Goal: Information Seeking & Learning: Learn about a topic

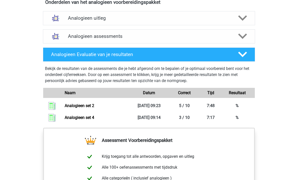
scroll to position [297, 0]
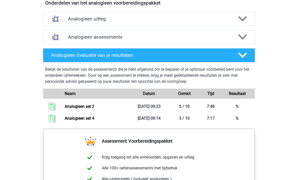
click at [67, 40] on div "Analogieen assessments" at bounding box center [149, 37] width 170 height 6
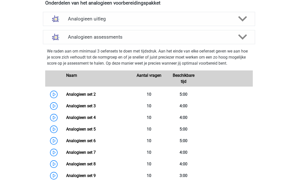
click at [66, 106] on link "Analogieen set 3" at bounding box center [81, 106] width 30 height 5
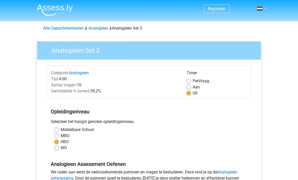
click at [193, 82] on label "Per Vraag" at bounding box center [201, 81] width 16 height 6
click at [190, 82] on input "Per Vraag" at bounding box center [189, 80] width 4 height 5
radio input "true"
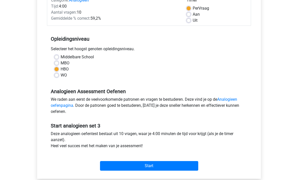
scroll to position [80, 0]
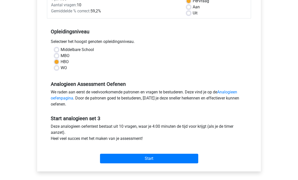
click at [127, 160] on input "Start" at bounding box center [149, 159] width 98 height 10
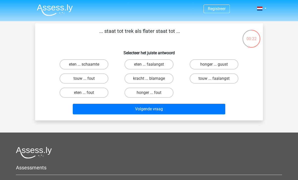
click at [129, 63] on label "eten ... faalangst" at bounding box center [149, 64] width 49 height 10
click at [149, 64] on input "eten ... faalangst" at bounding box center [150, 65] width 3 height 3
radio input "true"
click at [135, 110] on button "Volgende vraag" at bounding box center [149, 109] width 153 height 11
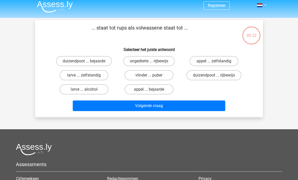
scroll to position [3, 0]
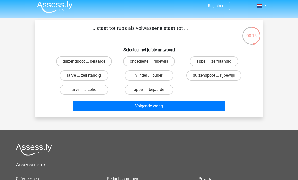
click at [135, 77] on label "vlinder ... puber" at bounding box center [149, 75] width 49 height 10
click at [149, 77] on input "vlinder ... puber" at bounding box center [150, 77] width 3 height 3
radio input "true"
click at [137, 108] on button "Volgende vraag" at bounding box center [149, 106] width 153 height 11
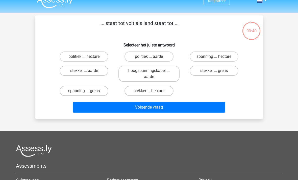
scroll to position [4, 0]
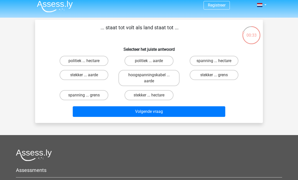
click at [206, 59] on label "spanning ... hectare" at bounding box center [214, 61] width 49 height 10
click at [214, 61] on input "spanning ... hectare" at bounding box center [215, 62] width 3 height 3
radio input "true"
click at [69, 95] on label "spanning ... grens" at bounding box center [84, 95] width 49 height 10
click at [84, 95] on input "spanning ... grens" at bounding box center [85, 96] width 3 height 3
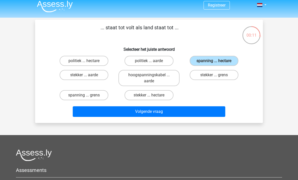
radio input "true"
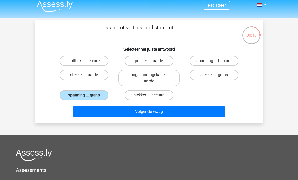
click at [82, 113] on button "Volgende vraag" at bounding box center [149, 111] width 153 height 11
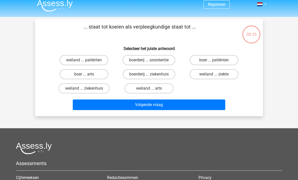
scroll to position [0, 0]
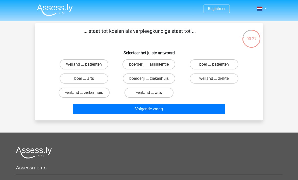
click at [67, 91] on label "weiland ... ziekenhuis" at bounding box center [84, 93] width 51 height 10
click at [84, 93] on input "weiland ... ziekenhuis" at bounding box center [85, 94] width 3 height 3
radio input "true"
click at [81, 110] on button "Volgende vraag" at bounding box center [149, 109] width 153 height 11
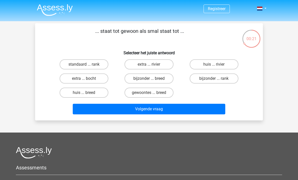
click at [140, 80] on label "bijzonder ... breed" at bounding box center [149, 79] width 49 height 10
click at [149, 80] on input "bijzonder ... breed" at bounding box center [150, 80] width 3 height 3
radio input "true"
click at [137, 113] on button "Volgende vraag" at bounding box center [149, 109] width 153 height 11
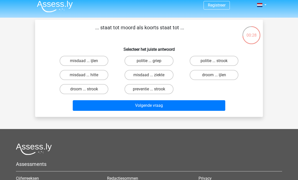
scroll to position [4, 0]
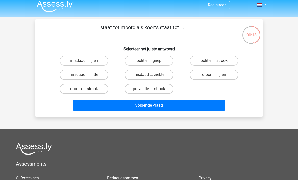
click at [135, 78] on label "misdaad ... ziekte" at bounding box center [149, 75] width 49 height 10
click at [149, 78] on input "misdaad ... ziekte" at bounding box center [150, 76] width 3 height 3
radio input "true"
click at [144, 106] on button "Volgende vraag" at bounding box center [149, 105] width 153 height 11
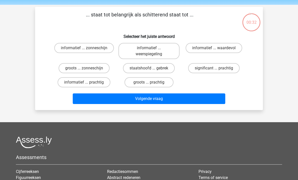
scroll to position [16, 0]
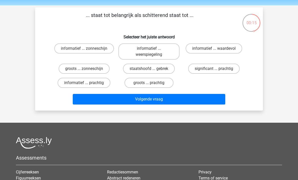
click at [200, 47] on label "informatief ... waardevol" at bounding box center [214, 48] width 57 height 10
click at [214, 48] on input "informatief ... waardevol" at bounding box center [215, 49] width 3 height 3
radio input "true"
click at [113, 104] on button "Volgende vraag" at bounding box center [149, 99] width 153 height 11
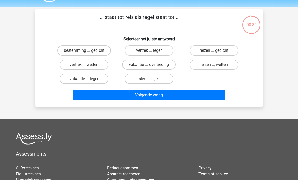
scroll to position [13, 0]
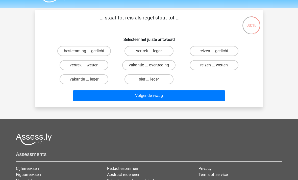
click at [68, 63] on label "vertrek ... wetten" at bounding box center [84, 65] width 49 height 10
click at [84, 65] on input "vertrek ... wetten" at bounding box center [85, 66] width 3 height 3
radio input "true"
click at [87, 97] on button "Volgende vraag" at bounding box center [149, 95] width 153 height 11
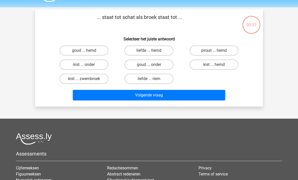
scroll to position [14, 0]
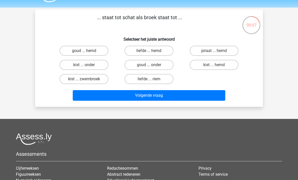
click at [69, 53] on label "goud ... hemd" at bounding box center [84, 51] width 49 height 10
click at [84, 53] on input "goud ... hemd" at bounding box center [85, 52] width 3 height 3
radio input "true"
click at [90, 93] on button "Volgende vraag" at bounding box center [149, 95] width 153 height 11
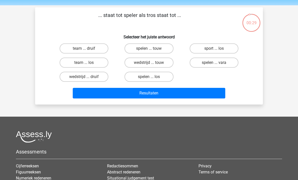
scroll to position [15, 0]
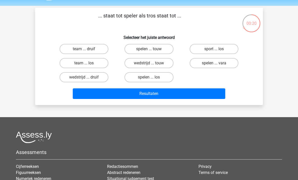
click at [65, 51] on label "team ... druif" at bounding box center [84, 49] width 49 height 10
click at [84, 51] on input "team ... druif" at bounding box center [85, 50] width 3 height 3
radio input "true"
click at [91, 94] on button "Resultaten" at bounding box center [149, 93] width 153 height 11
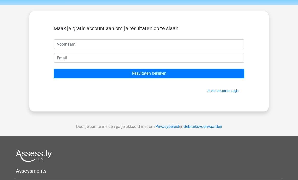
scroll to position [20, 0]
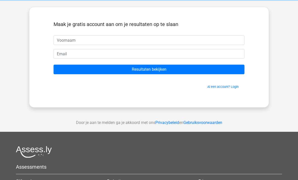
click at [62, 70] on input "Resultaten bekijken" at bounding box center [149, 70] width 191 height 10
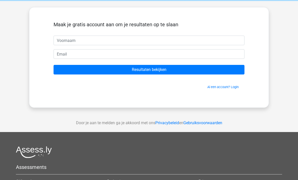
click at [62, 70] on input "Resultaten bekijken" at bounding box center [149, 70] width 191 height 10
click at [166, 67] on input "Resultaten bekijken" at bounding box center [149, 70] width 191 height 10
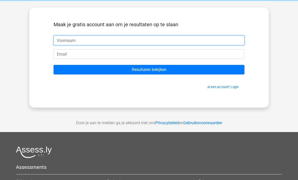
scroll to position [20, 0]
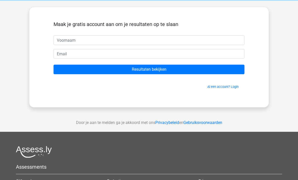
click at [145, 69] on input "Resultaten bekijken" at bounding box center [149, 70] width 191 height 10
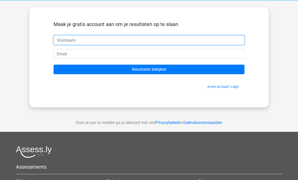
scroll to position [20, 0]
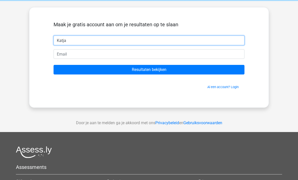
type input "Katja"
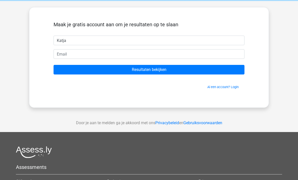
click at [79, 61] on form "Maak je gratis account aan om je resultaten op te slaan Katja Resultaten bekijk…" at bounding box center [149, 55] width 191 height 68
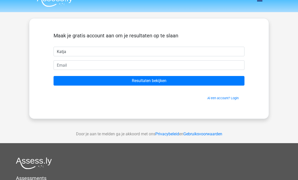
scroll to position [0, 0]
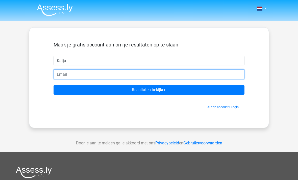
click at [78, 73] on input "email" at bounding box center [149, 74] width 191 height 10
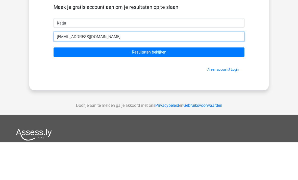
type input "[EMAIL_ADDRESS][DOMAIN_NAME]"
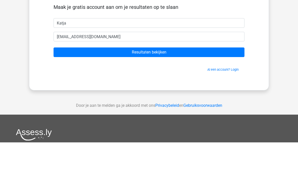
click at [77, 85] on input "Resultaten bekijken" at bounding box center [149, 90] width 191 height 10
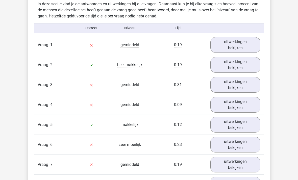
scroll to position [383, 0]
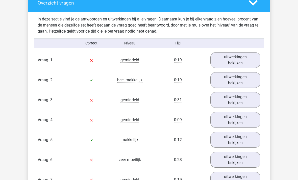
click at [242, 58] on link "uitwerkingen bekijken" at bounding box center [235, 60] width 50 height 16
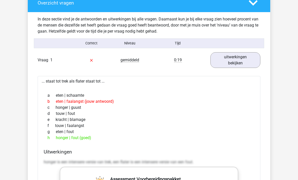
click at [245, 62] on link "uitwerkingen bekijken" at bounding box center [235, 60] width 50 height 16
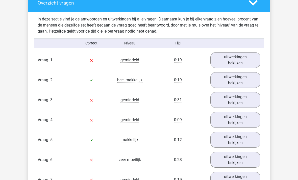
click at [238, 78] on link "uitwerkingen bekijken" at bounding box center [235, 80] width 50 height 16
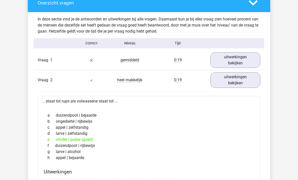
click at [237, 81] on link "uitwerkingen bekijken" at bounding box center [235, 80] width 50 height 16
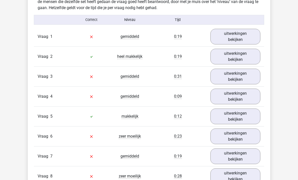
click at [245, 64] on link "uitwerkingen bekijken" at bounding box center [235, 57] width 50 height 16
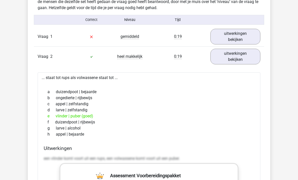
scroll to position [407, 0]
click at [247, 61] on link "uitwerkingen bekijken" at bounding box center [235, 57] width 50 height 16
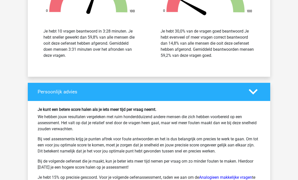
scroll to position [732, 0]
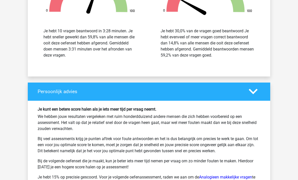
click at [236, 177] on link "Analogieen makkelijke vragen" at bounding box center [225, 177] width 53 height 5
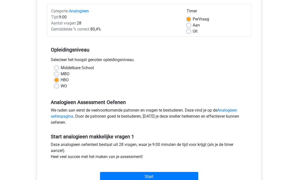
scroll to position [63, 0]
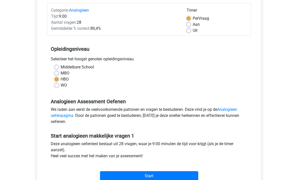
click at [193, 23] on label "Aan" at bounding box center [196, 24] width 7 height 6
click at [191, 23] on input "Aan" at bounding box center [189, 23] width 4 height 5
radio input "true"
click at [112, 176] on input "Start" at bounding box center [149, 176] width 98 height 10
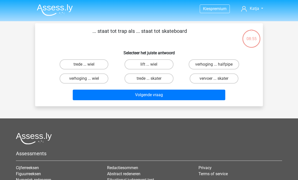
click at [79, 63] on label "trede ... wiel" at bounding box center [84, 64] width 49 height 10
click at [84, 64] on input "trede ... wiel" at bounding box center [85, 65] width 3 height 3
radio input "true"
click at [92, 94] on button "Volgende vraag" at bounding box center [149, 95] width 153 height 11
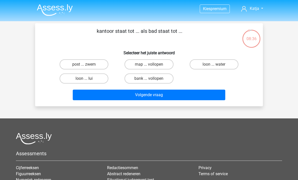
click at [134, 65] on label "map ... vollopen" at bounding box center [149, 64] width 49 height 10
click at [149, 65] on input "map ... vollopen" at bounding box center [150, 65] width 3 height 3
radio input "true"
click at [124, 99] on button "Volgende vraag" at bounding box center [149, 95] width 153 height 11
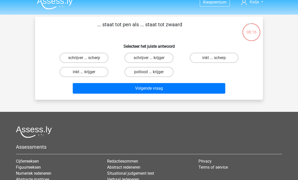
scroll to position [7, 0]
click at [133, 58] on label "schrijver ... krijger" at bounding box center [149, 58] width 49 height 10
click at [149, 58] on input "schrijver ... krijger" at bounding box center [150, 59] width 3 height 3
radio input "true"
click at [75, 92] on button "Volgende vraag" at bounding box center [149, 88] width 153 height 11
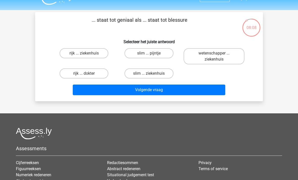
scroll to position [10, 0]
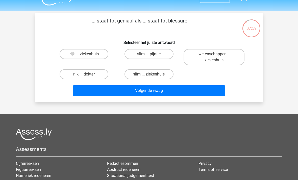
click at [134, 53] on label "slim ... pijntje" at bounding box center [149, 54] width 49 height 10
click at [149, 54] on input "slim ... pijntje" at bounding box center [150, 55] width 3 height 3
radio input "true"
click at [120, 92] on button "Volgende vraag" at bounding box center [149, 90] width 153 height 11
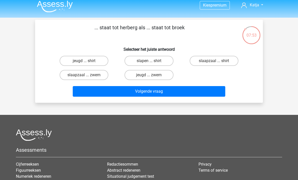
scroll to position [1, 0]
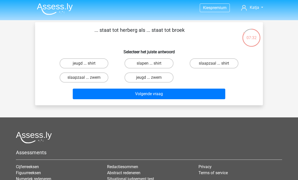
click at [229, 65] on label "slaapzaal ... shirt" at bounding box center [214, 63] width 49 height 10
click at [217, 65] on input "slaapzaal ... shirt" at bounding box center [215, 64] width 3 height 3
radio input "true"
click at [100, 95] on button "Volgende vraag" at bounding box center [149, 94] width 153 height 11
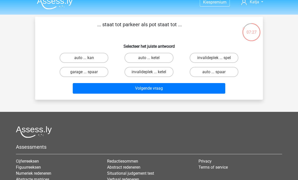
scroll to position [6, 0]
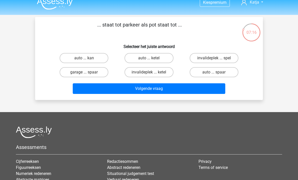
click at [86, 72] on label "garage ... spaar" at bounding box center [84, 72] width 49 height 10
click at [86, 72] on input "garage ... spaar" at bounding box center [85, 73] width 3 height 3
radio input "true"
click at [105, 91] on button "Volgende vraag" at bounding box center [149, 88] width 153 height 11
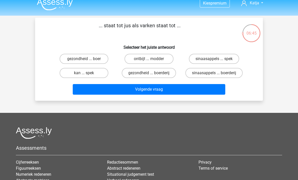
click at [212, 58] on label "sinaasappels ... spek" at bounding box center [214, 59] width 50 height 10
click at [214, 59] on input "sinaasappels ... spek" at bounding box center [215, 60] width 3 height 3
radio input "true"
click at [155, 93] on button "Volgende vraag" at bounding box center [149, 89] width 153 height 11
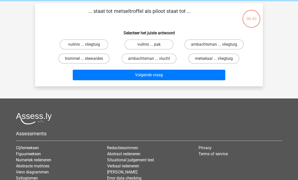
scroll to position [23, 0]
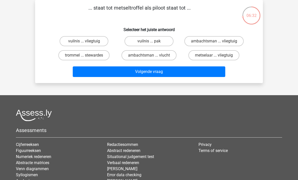
click at [209, 58] on label "metselaar ... vliegtuig" at bounding box center [213, 55] width 51 height 10
click at [214, 58] on input "metselaar ... vliegtuig" at bounding box center [215, 56] width 3 height 3
radio input "true"
click at [184, 74] on button "Volgende vraag" at bounding box center [149, 71] width 153 height 11
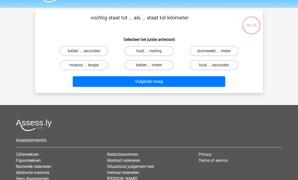
scroll to position [15, 0]
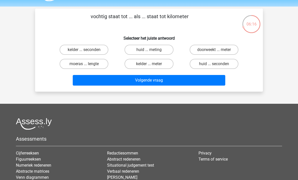
click at [230, 47] on label "doorweekt ... meter" at bounding box center [214, 50] width 49 height 10
click at [217, 50] on input "doorweekt ... meter" at bounding box center [215, 51] width 3 height 3
radio input "true"
click at [211, 84] on button "Volgende vraag" at bounding box center [149, 80] width 153 height 11
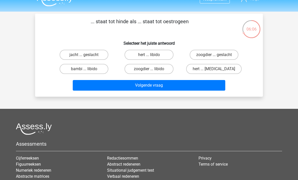
scroll to position [9, 0]
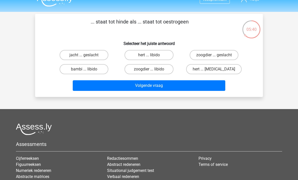
click at [133, 57] on label "hert ... libido" at bounding box center [149, 55] width 49 height 10
click at [149, 57] on input "hert ... libido" at bounding box center [150, 56] width 3 height 3
radio input "true"
click at [139, 86] on button "Volgende vraag" at bounding box center [149, 85] width 153 height 11
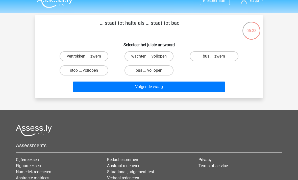
scroll to position [8, 0]
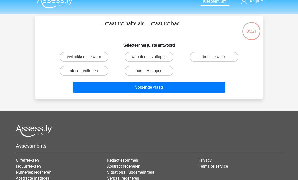
click at [85, 73] on input "stop ... vollopen" at bounding box center [85, 72] width 3 height 3
radio input "true"
click at [235, 55] on label "bus ... zwem" at bounding box center [214, 57] width 49 height 10
click at [217, 57] on input "bus ... zwem" at bounding box center [215, 58] width 3 height 3
radio input "true"
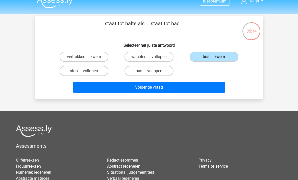
click at [100, 88] on button "Volgende vraag" at bounding box center [149, 87] width 153 height 11
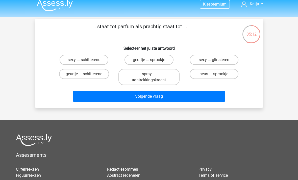
scroll to position [4, 0]
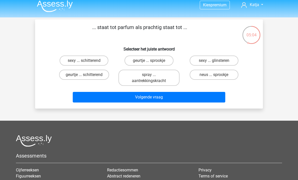
click at [74, 73] on label "geurtje ... schitterend" at bounding box center [84, 75] width 50 height 10
click at [84, 75] on input "geurtje ... schitterend" at bounding box center [85, 76] width 3 height 3
radio input "true"
click at [82, 96] on button "Volgende vraag" at bounding box center [149, 97] width 153 height 11
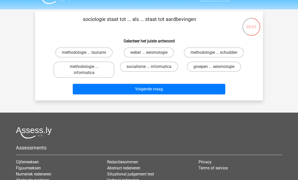
scroll to position [12, 0]
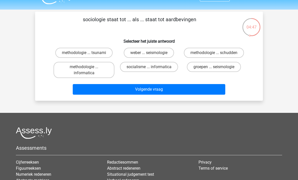
click at [207, 52] on label "methodologie ... schudden" at bounding box center [214, 53] width 60 height 10
click at [214, 53] on input "methodologie ... schudden" at bounding box center [215, 54] width 3 height 3
radio input "true"
click at [144, 93] on button "Volgende vraag" at bounding box center [149, 89] width 153 height 11
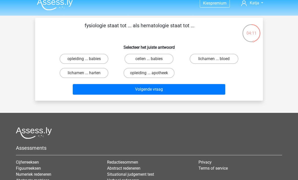
scroll to position [6, 0]
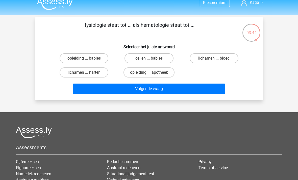
click at [161, 70] on label "opleiding ... apotheek" at bounding box center [149, 72] width 51 height 10
click at [152, 72] on input "opleiding ... apotheek" at bounding box center [150, 73] width 3 height 3
radio input "true"
click at [77, 60] on label "opleiding ... babies" at bounding box center [84, 58] width 49 height 10
click at [84, 60] on input "opleiding ... babies" at bounding box center [85, 59] width 3 height 3
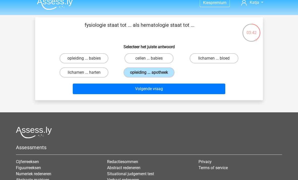
radio input "true"
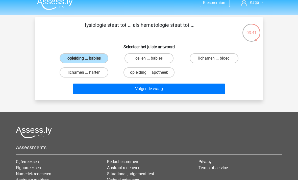
click at [129, 84] on button "Volgende vraag" at bounding box center [149, 89] width 153 height 11
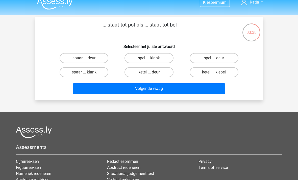
scroll to position [7, 0]
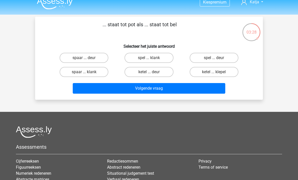
click at [74, 71] on label "spaar ... klank" at bounding box center [84, 72] width 49 height 10
click at [84, 72] on input "spaar ... klank" at bounding box center [85, 73] width 3 height 3
radio input "true"
click at [108, 87] on button "Volgende vraag" at bounding box center [149, 88] width 153 height 11
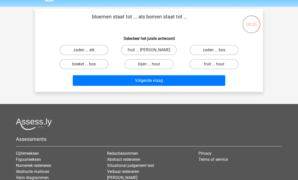
scroll to position [13, 0]
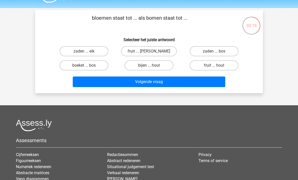
click at [202, 51] on label "zaden ... bos" at bounding box center [214, 51] width 49 height 10
click at [214, 51] on input "zaden ... bos" at bounding box center [215, 52] width 3 height 3
radio input "true"
click at [179, 84] on button "Volgende vraag" at bounding box center [149, 82] width 153 height 11
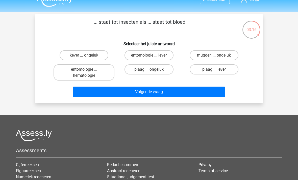
scroll to position [9, 0]
click at [204, 70] on label "plaag ... lever" at bounding box center [214, 69] width 49 height 10
click at [214, 70] on input "plaag ... lever" at bounding box center [215, 70] width 3 height 3
radio input "true"
click at [182, 97] on button "Volgende vraag" at bounding box center [149, 92] width 153 height 11
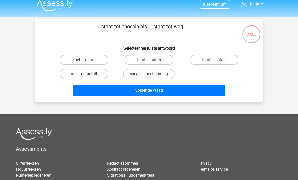
scroll to position [5, 0]
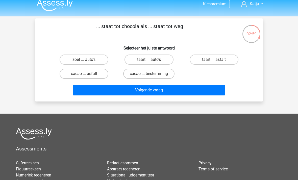
click at [94, 74] on label "cacao ... asfalt" at bounding box center [84, 74] width 49 height 10
click at [87, 74] on input "cacao ... asfalt" at bounding box center [85, 75] width 3 height 3
radio input "true"
click at [115, 87] on button "Volgende vraag" at bounding box center [149, 90] width 153 height 11
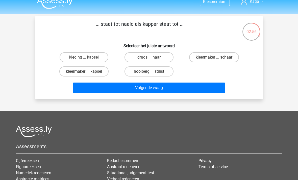
scroll to position [3, 0]
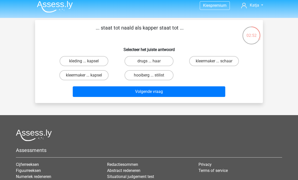
click at [141, 71] on label "hooiberg ... stilist" at bounding box center [149, 75] width 49 height 10
click at [149, 75] on input "hooiberg ... stilist" at bounding box center [150, 76] width 3 height 3
radio input "true"
click at [208, 65] on label "kleermaker ... schaar" at bounding box center [214, 61] width 50 height 10
click at [214, 64] on input "kleermaker ... schaar" at bounding box center [215, 62] width 3 height 3
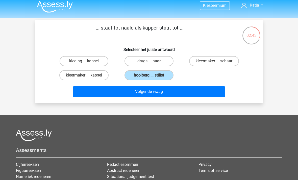
radio input "true"
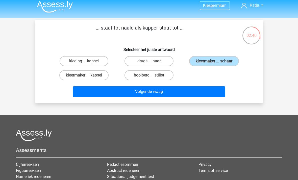
click at [183, 96] on button "Volgende vraag" at bounding box center [149, 91] width 153 height 11
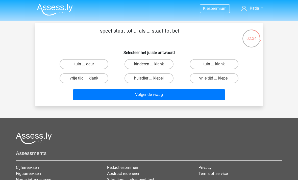
scroll to position [0, 0]
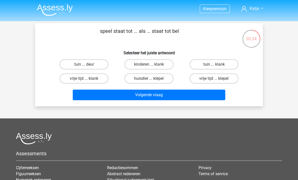
click at [208, 81] on label "vrije tijd ... klepel" at bounding box center [214, 79] width 49 height 10
click at [214, 81] on input "vrije tijd ... klepel" at bounding box center [215, 80] width 3 height 3
radio input "true"
click at [172, 93] on button "Volgende vraag" at bounding box center [149, 95] width 153 height 11
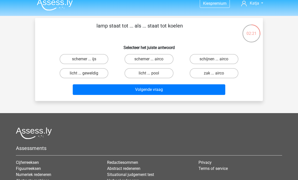
scroll to position [5, 0]
click at [207, 58] on label "schijnen ... airco" at bounding box center [214, 59] width 49 height 10
click at [214, 59] on input "schijnen ... airco" at bounding box center [215, 60] width 3 height 3
radio input "true"
click at [180, 91] on button "Volgende vraag" at bounding box center [149, 89] width 153 height 11
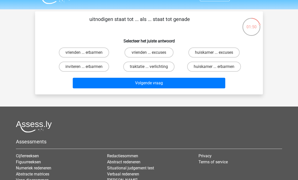
scroll to position [10, 0]
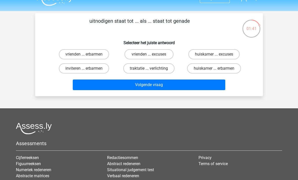
click at [136, 55] on label "vrienden ... excuses" at bounding box center [149, 54] width 49 height 10
click at [149, 55] on input "vrienden ... excuses" at bounding box center [150, 55] width 3 height 3
radio input "true"
click at [154, 85] on button "Volgende vraag" at bounding box center [149, 85] width 153 height 11
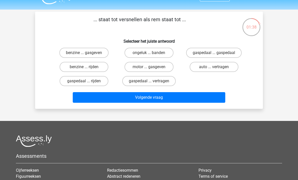
scroll to position [11, 0]
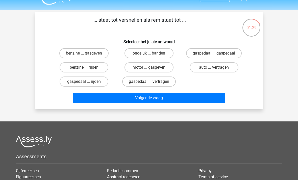
click at [148, 80] on label "gaspedaal ... vertragen" at bounding box center [149, 82] width 54 height 10
click at [149, 82] on input "gaspedaal ... vertragen" at bounding box center [150, 83] width 3 height 3
radio input "true"
click at [161, 98] on button "Volgende vraag" at bounding box center [149, 98] width 153 height 11
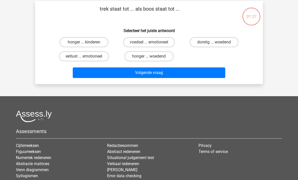
scroll to position [23, 0]
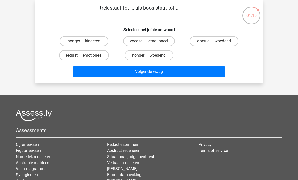
click at [134, 39] on label "voedsel ... emotioneel" at bounding box center [149, 41] width 52 height 10
click at [149, 41] on input "voedsel ... emotioneel" at bounding box center [150, 42] width 3 height 3
radio input "true"
click at [123, 69] on button "Volgende vraag" at bounding box center [149, 71] width 153 height 11
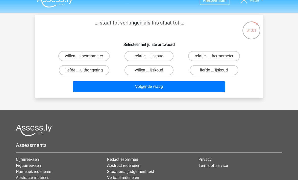
scroll to position [8, 0]
click at [213, 71] on label "liefde ... ijskoud" at bounding box center [214, 70] width 49 height 10
click at [214, 71] on input "liefde ... ijskoud" at bounding box center [215, 71] width 3 height 3
radio input "true"
click at [162, 92] on button "Volgende vraag" at bounding box center [149, 86] width 153 height 11
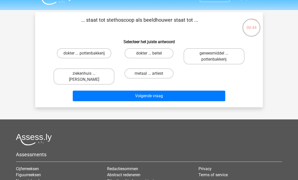
scroll to position [4, 0]
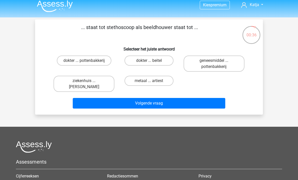
click at [87, 56] on label "dokter ... pottenbakkerij" at bounding box center [84, 61] width 55 height 10
click at [87, 61] on input "dokter ... pottenbakkerij" at bounding box center [85, 62] width 3 height 3
radio input "true"
click at [154, 101] on button "Volgende vraag" at bounding box center [149, 103] width 153 height 11
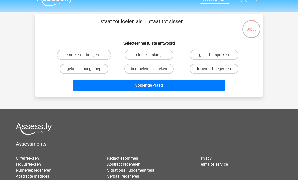
scroll to position [10, 0]
click at [58, 68] on div "geluid ... boegeroep" at bounding box center [84, 69] width 61 height 10
click at [139, 60] on label "sirene ... slang" at bounding box center [149, 55] width 49 height 10
click at [149, 58] on input "sirene ... slang" at bounding box center [150, 56] width 3 height 3
radio input "true"
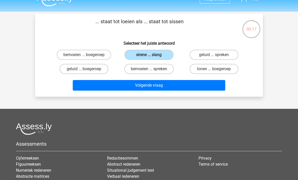
click at [98, 83] on button "Volgende vraag" at bounding box center [149, 85] width 153 height 11
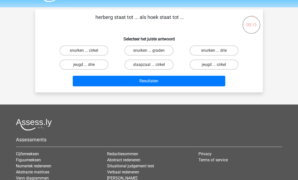
scroll to position [13, 0]
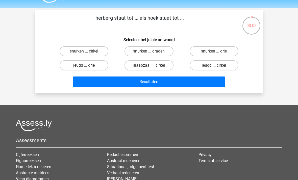
click at [102, 81] on button "Resultaten" at bounding box center [149, 82] width 153 height 11
click at [209, 65] on label "jeugd ... cirkel" at bounding box center [214, 65] width 49 height 10
click at [214, 65] on input "jeugd ... cirkel" at bounding box center [215, 66] width 3 height 3
radio input "true"
click at [213, 55] on label "snurken ... drie" at bounding box center [214, 51] width 49 height 10
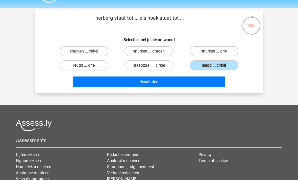
click at [214, 55] on input "snurken ... drie" at bounding box center [215, 52] width 3 height 3
radio input "true"
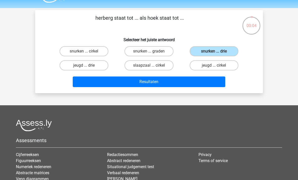
click at [163, 62] on label "slaapzaal ... cirkel" at bounding box center [149, 65] width 49 height 10
click at [152, 65] on input "slaapzaal ... cirkel" at bounding box center [150, 66] width 3 height 3
radio input "true"
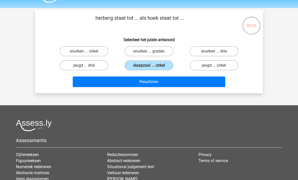
click at [207, 68] on label "jeugd ... cirkel" at bounding box center [214, 65] width 49 height 10
click at [214, 68] on input "jeugd ... cirkel" at bounding box center [215, 66] width 3 height 3
radio input "true"
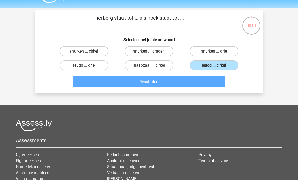
click at [135, 68] on label "slaapzaal ... cirkel" at bounding box center [149, 65] width 49 height 10
click at [149, 68] on input "slaapzaal ... cirkel" at bounding box center [150, 66] width 3 height 3
radio input "true"
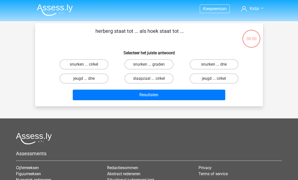
scroll to position [13, 0]
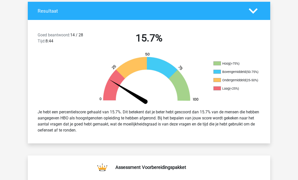
scroll to position [108, 0]
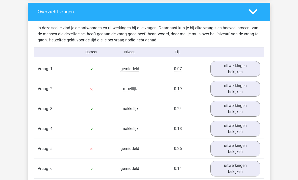
click at [231, 65] on link "uitwerkingen bekijken" at bounding box center [235, 69] width 50 height 16
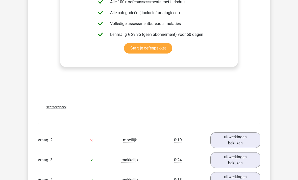
click at [65, 135] on div "Vraag 2 moeilijk 0:19 uitwerkingen bekijken" at bounding box center [149, 140] width 230 height 20
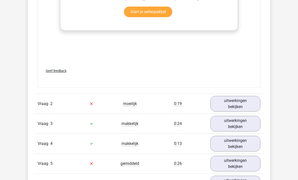
click at [228, 104] on link "uitwerkingen bekijken" at bounding box center [235, 104] width 50 height 16
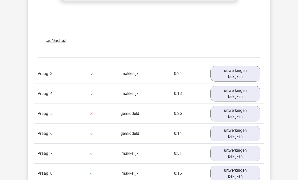
scroll to position [917, 0]
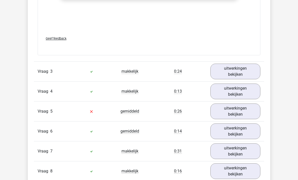
click at [228, 111] on link "uitwerkingen bekijken" at bounding box center [235, 112] width 50 height 16
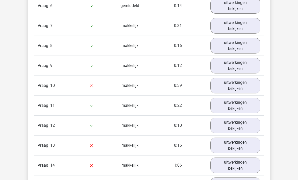
scroll to position [1292, 0]
click at [231, 89] on link "uitwerkingen bekijken" at bounding box center [235, 86] width 50 height 16
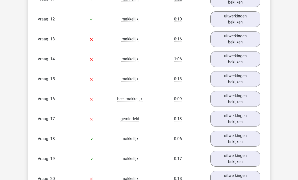
scroll to position [1654, 0]
click at [223, 97] on link "uitwerkingen bekijken" at bounding box center [235, 99] width 50 height 16
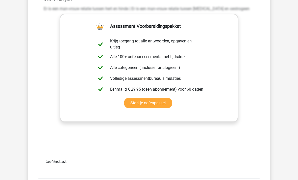
scroll to position [1376, 0]
